Goal: Information Seeking & Learning: Learn about a topic

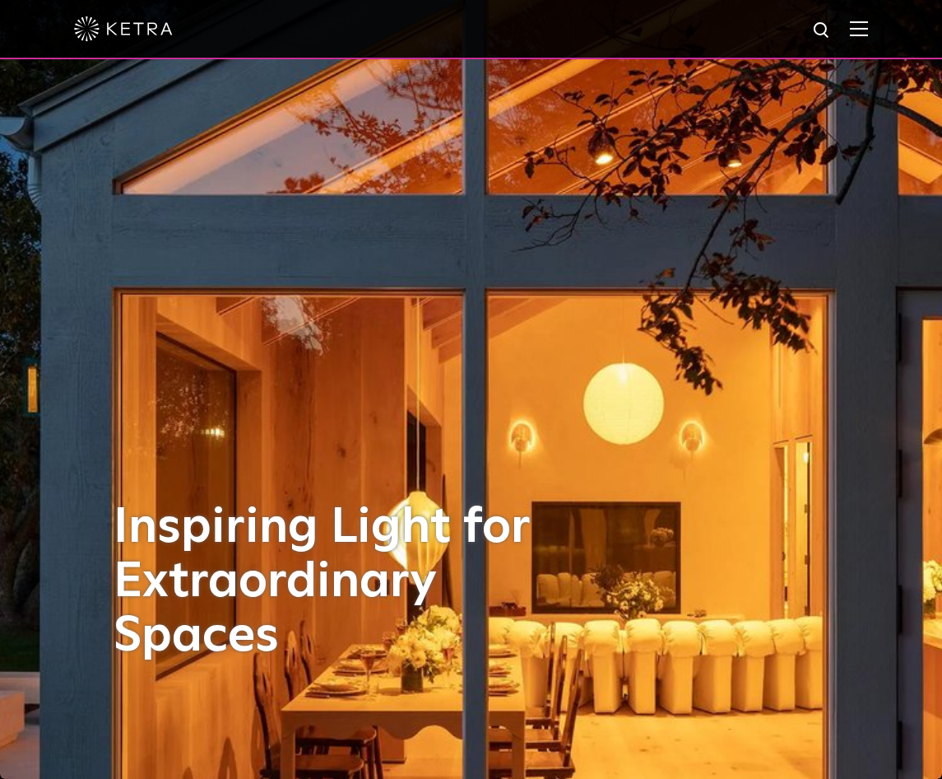
click at [863, 22] on img at bounding box center [859, 29] width 18 height 16
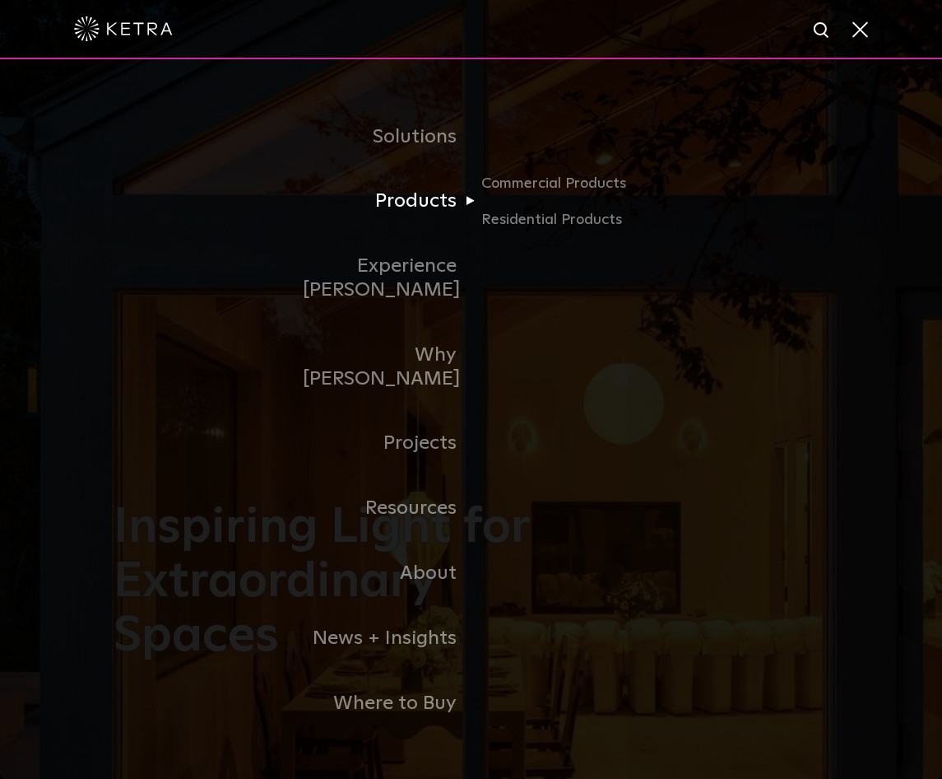
click at [415, 219] on link "Products" at bounding box center [387, 201] width 169 height 65
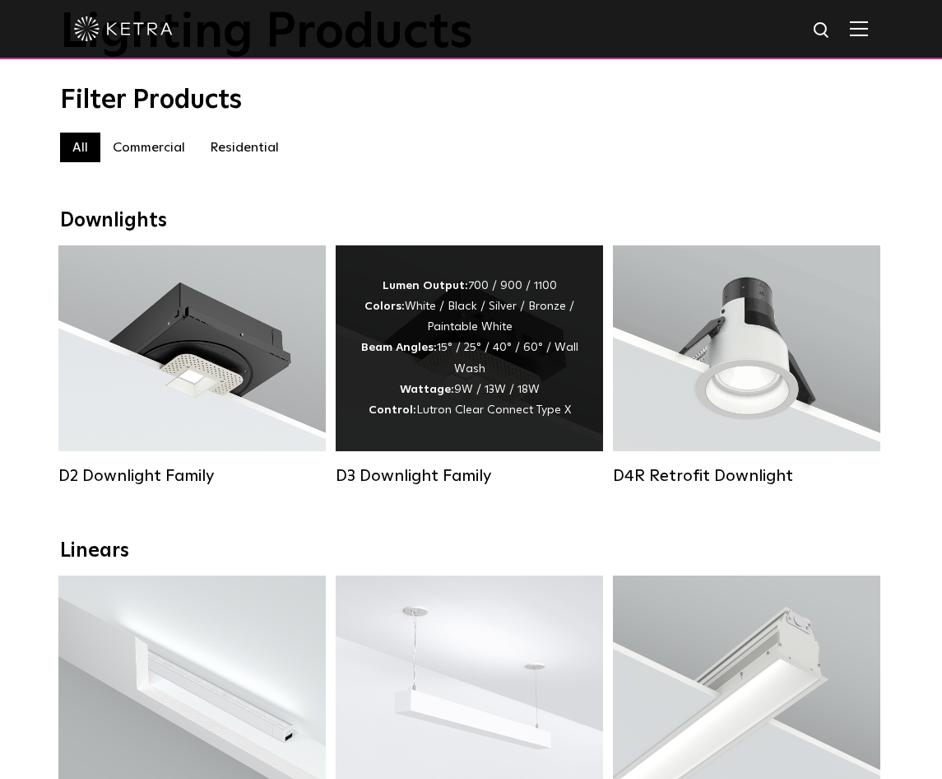
scroll to position [123, 0]
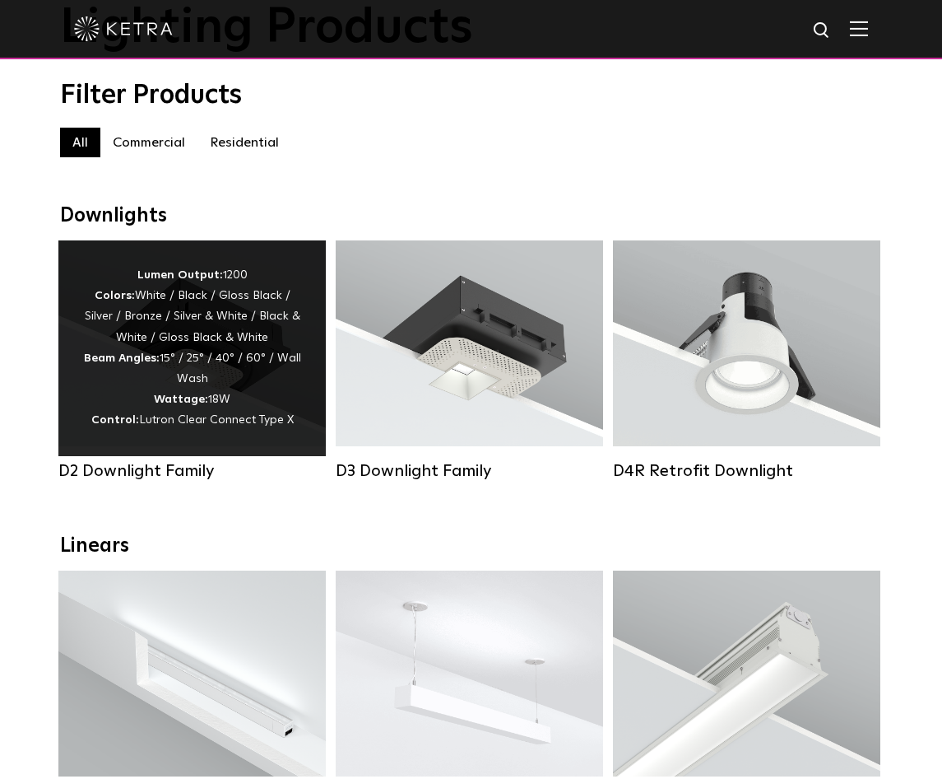
click at [213, 286] on div "Lumen Output: 1200 Colors: White / Black / Gloss Black / Silver / Bronze / Silv…" at bounding box center [192, 348] width 218 height 166
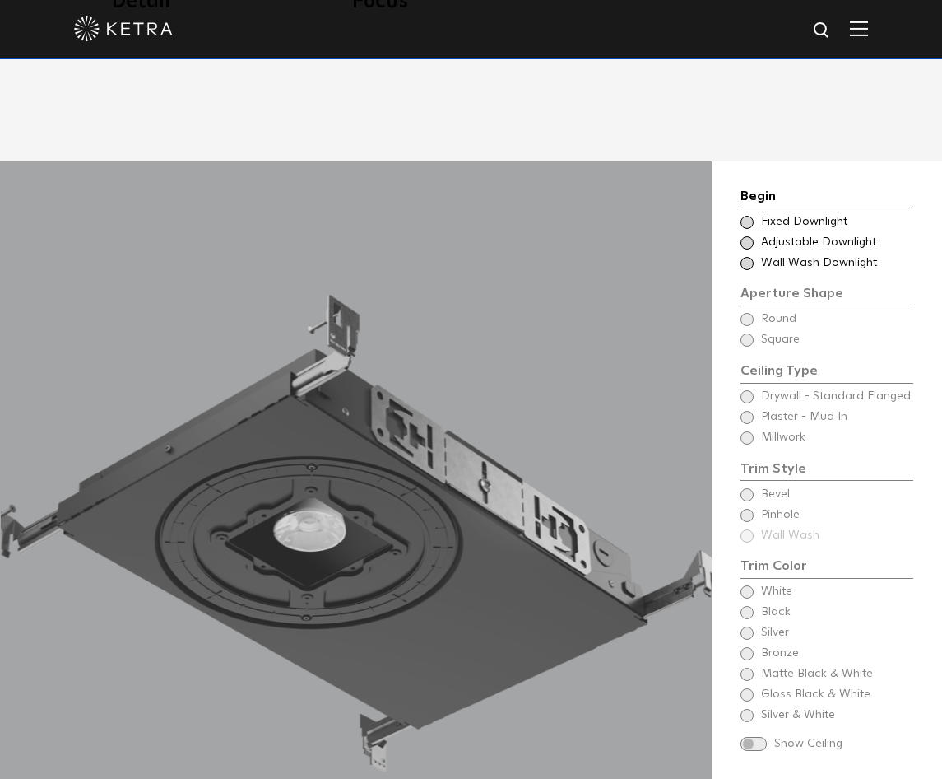
scroll to position [1398, 0]
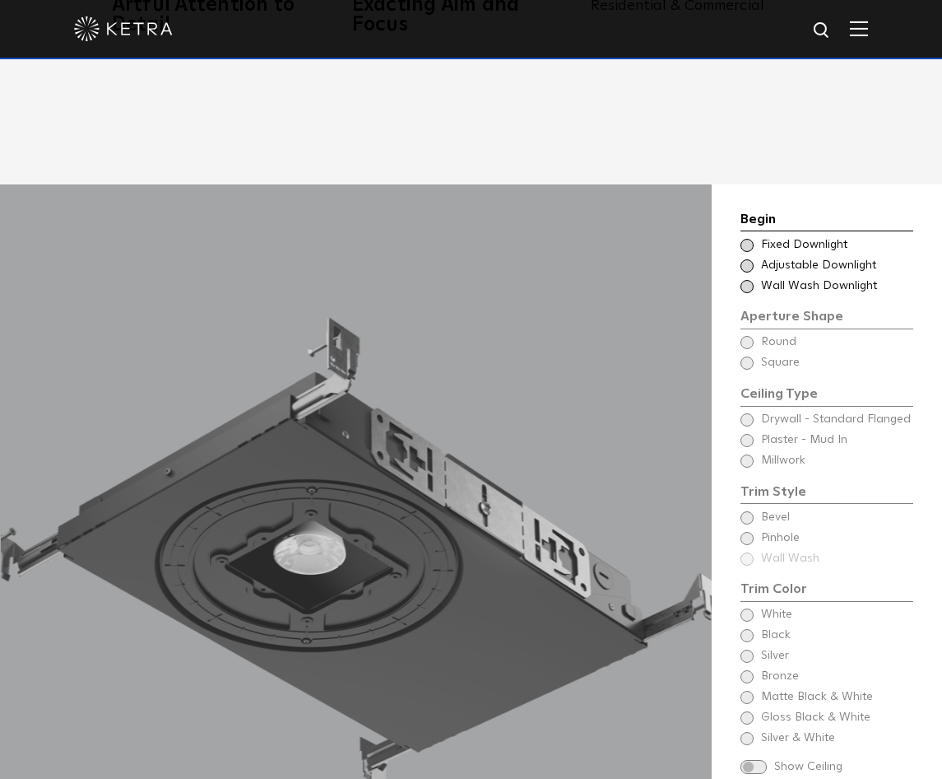
click at [798, 418] on div "Begin Choose Aperture Shape Fixed Downlight Choose Aperture Shape Adjustable Do…" at bounding box center [827, 492] width 173 height 566
click at [747, 258] on div "Choose Aperture Shape Adjustable Downlight" at bounding box center [827, 266] width 173 height 16
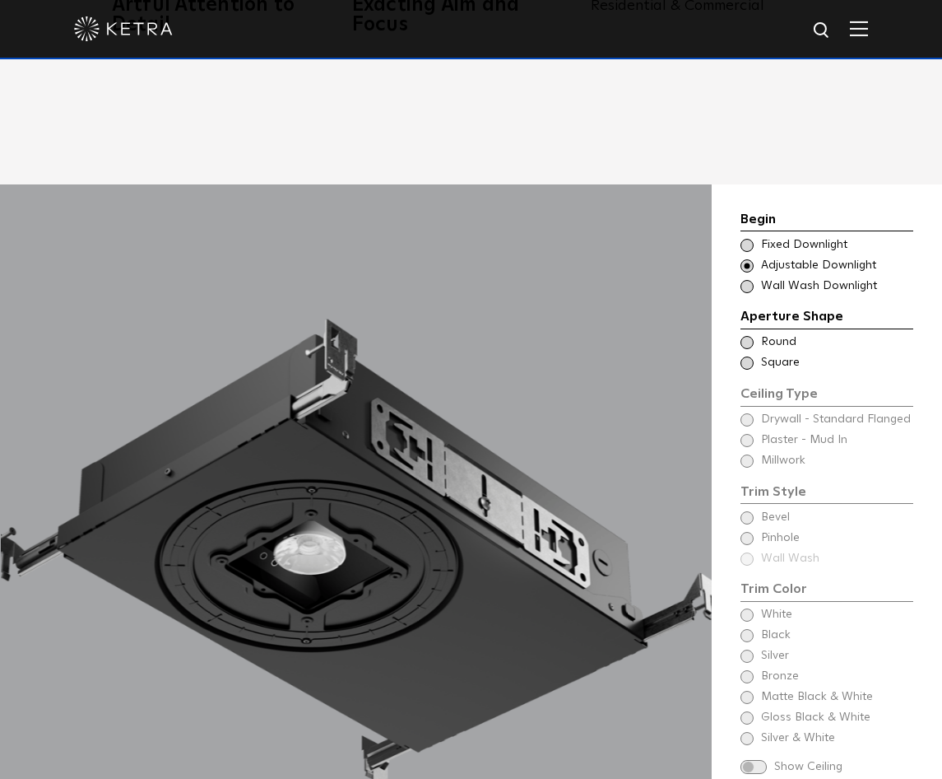
click at [747, 209] on div "Begin Choose Aperture Shape Fixed Downlight Choose Aperture Shape Adjustable Do…" at bounding box center [827, 252] width 173 height 86
click at [749, 239] on span at bounding box center [747, 245] width 13 height 13
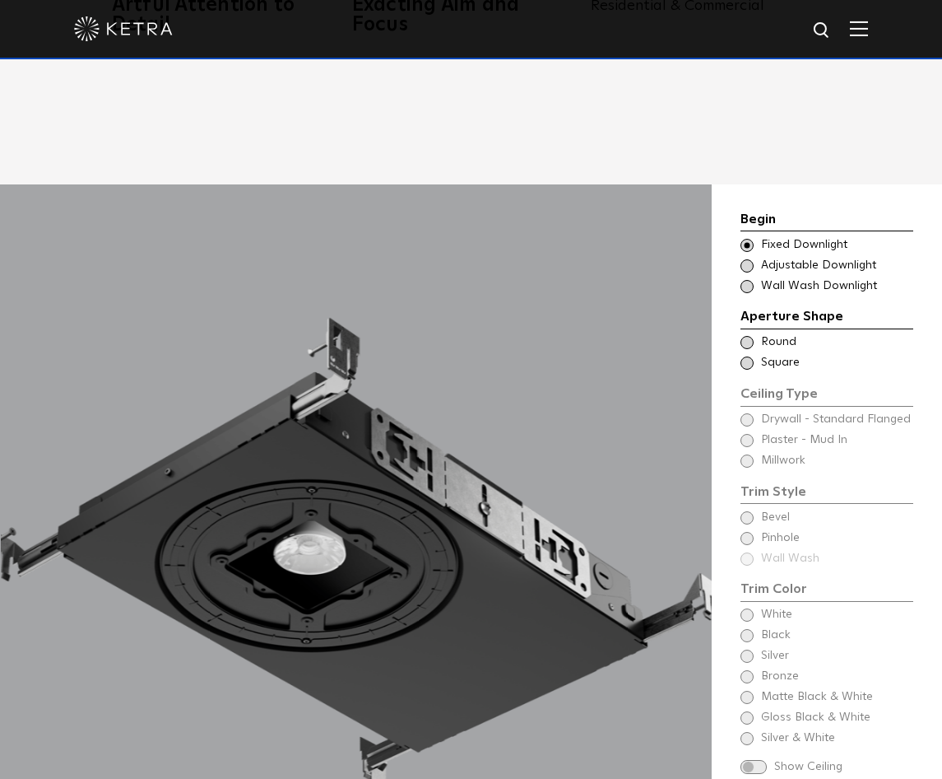
click at [748, 259] on span at bounding box center [747, 265] width 13 height 13
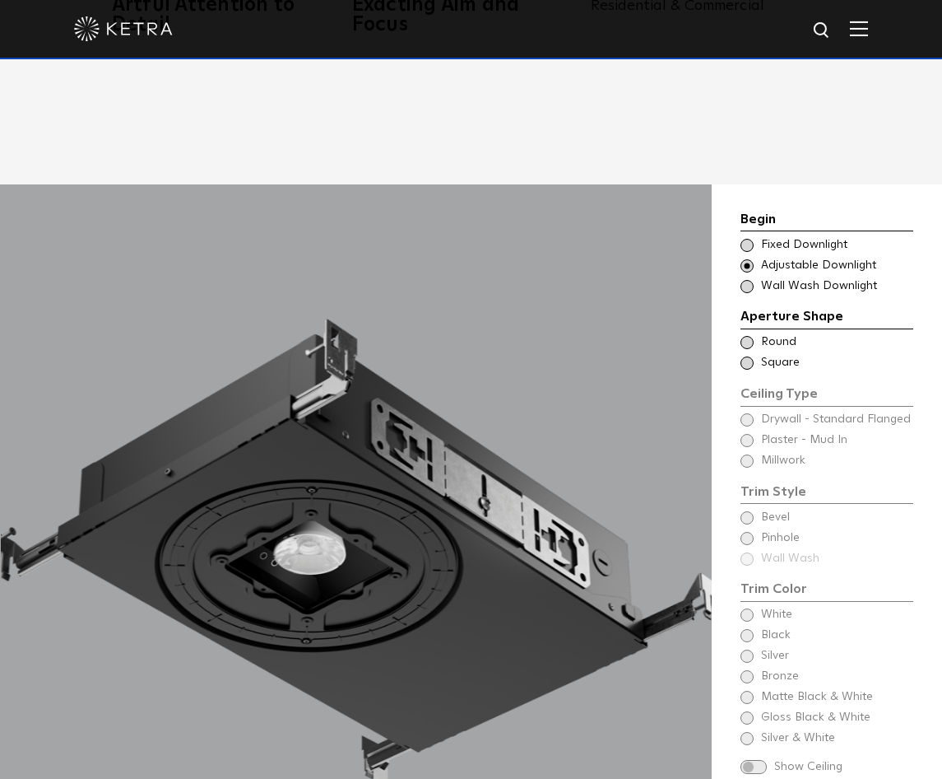
click at [747, 336] on span at bounding box center [747, 342] width 13 height 13
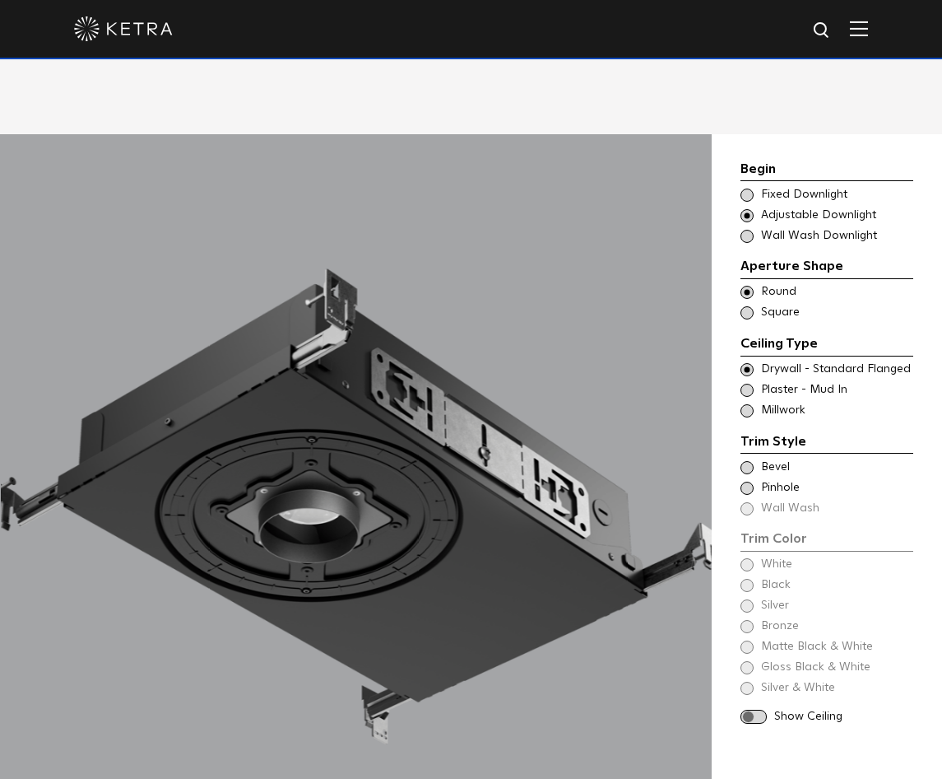
scroll to position [1453, 0]
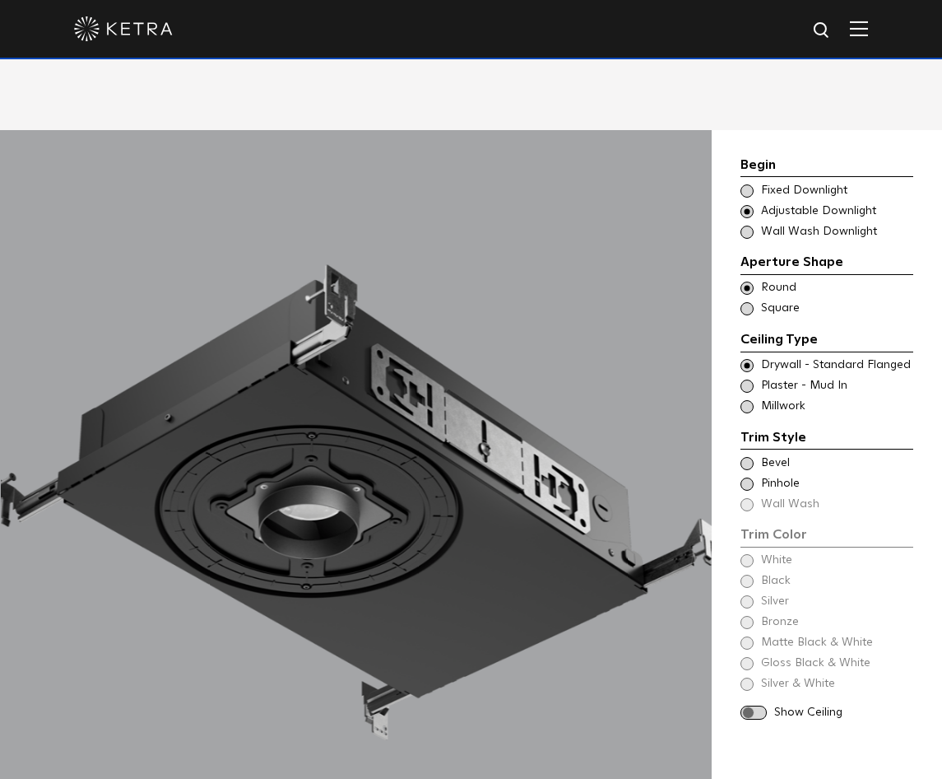
click at [749, 477] on span at bounding box center [747, 483] width 13 height 13
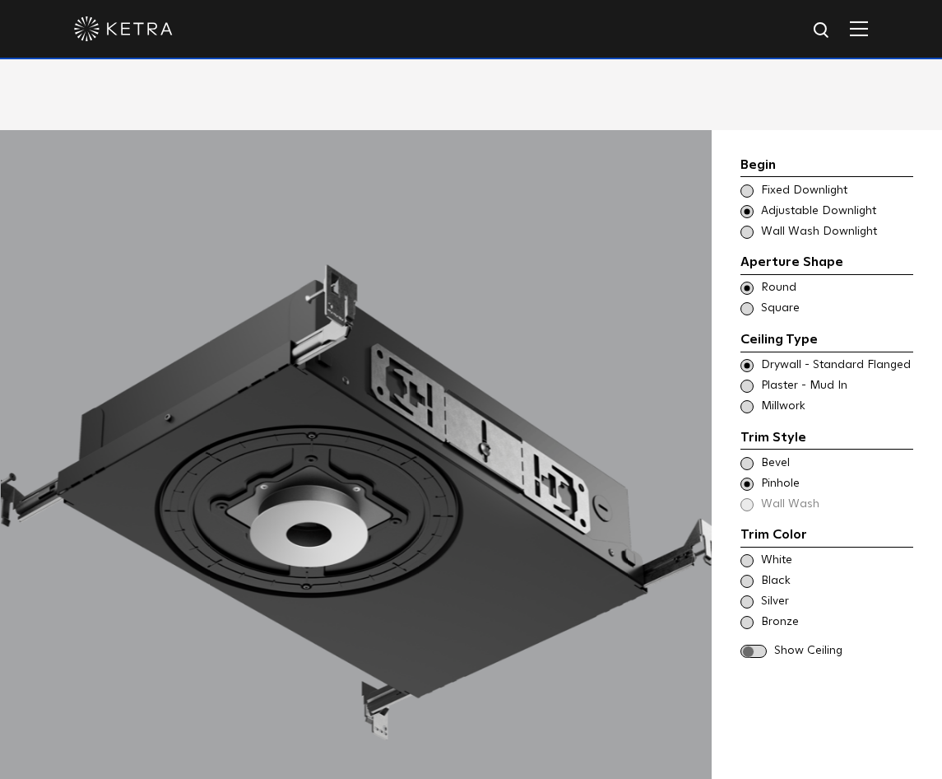
click at [748, 455] on div "Trim Color - Round - Flanged Bevel" at bounding box center [827, 463] width 173 height 16
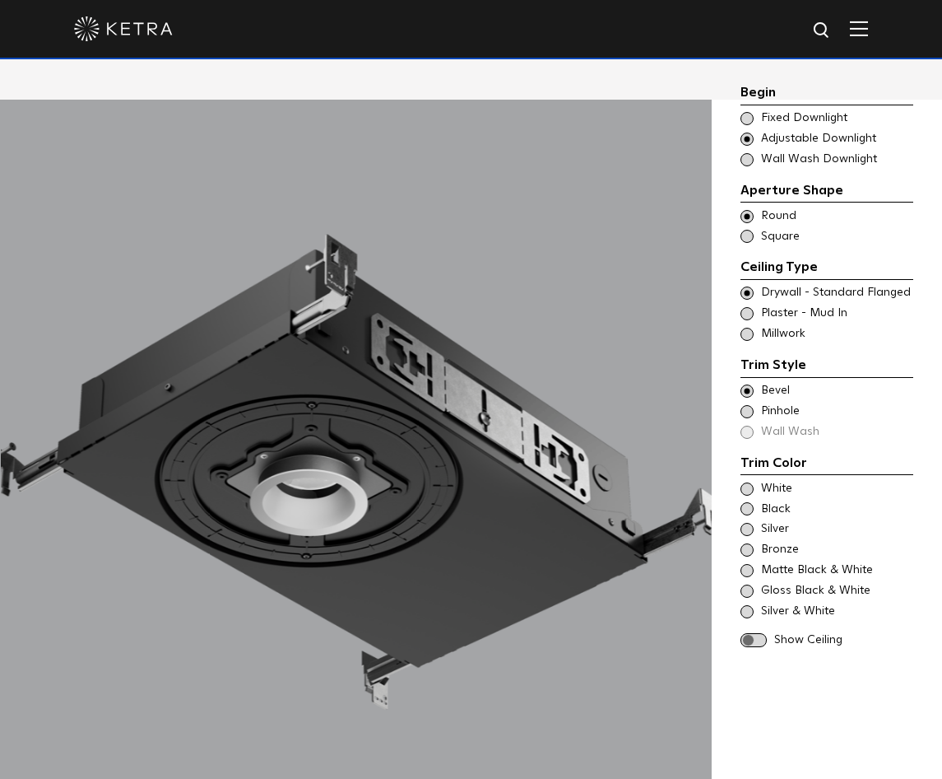
scroll to position [1518, 0]
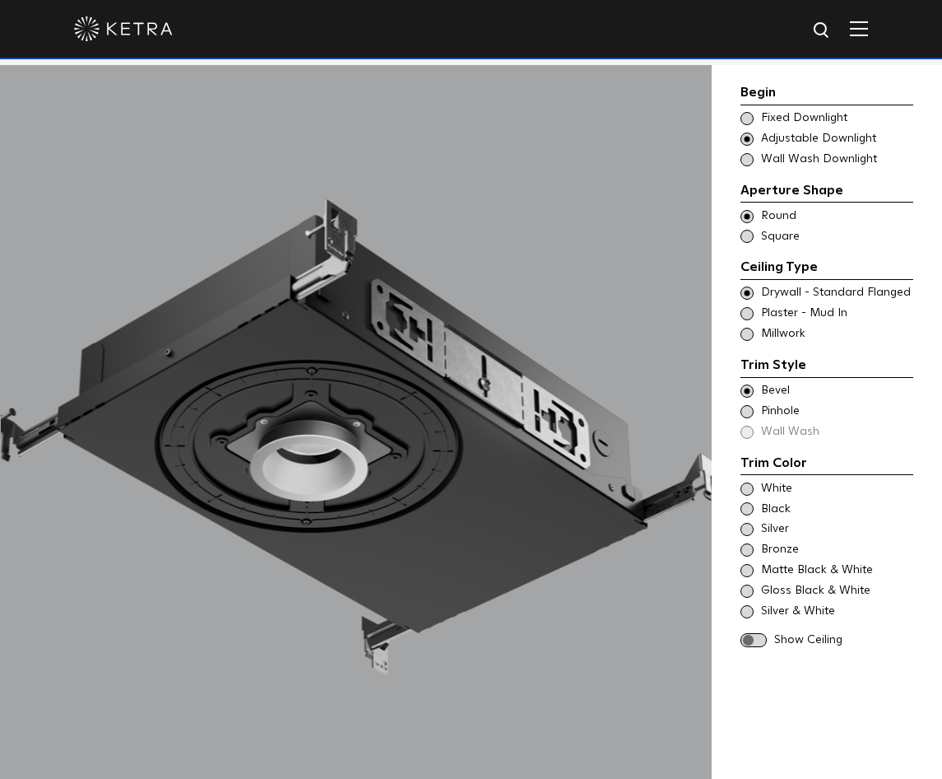
click at [749, 482] on span at bounding box center [747, 488] width 13 height 13
click at [760, 633] on span at bounding box center [754, 640] width 26 height 14
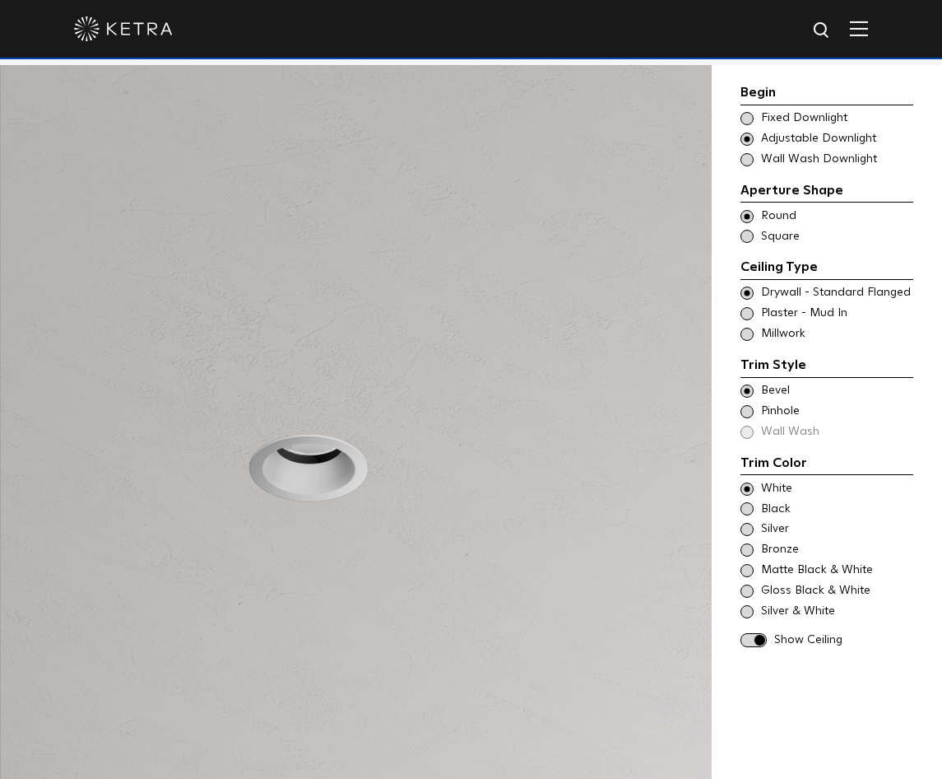
click at [760, 633] on span at bounding box center [754, 640] width 26 height 14
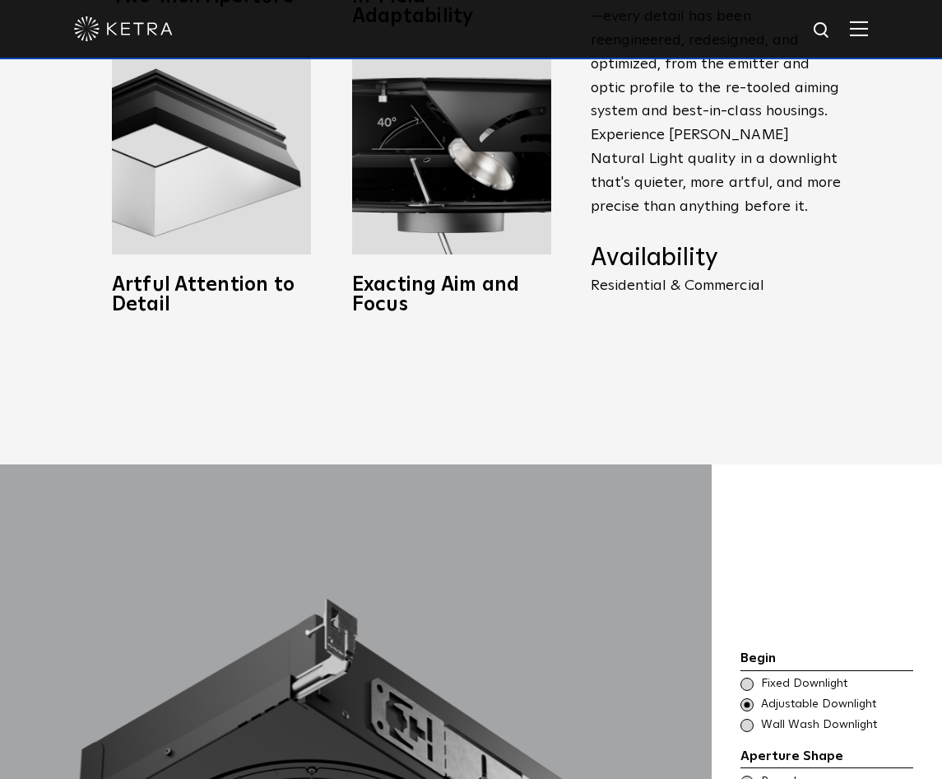
scroll to position [1161, 0]
